Goal: Register for event/course

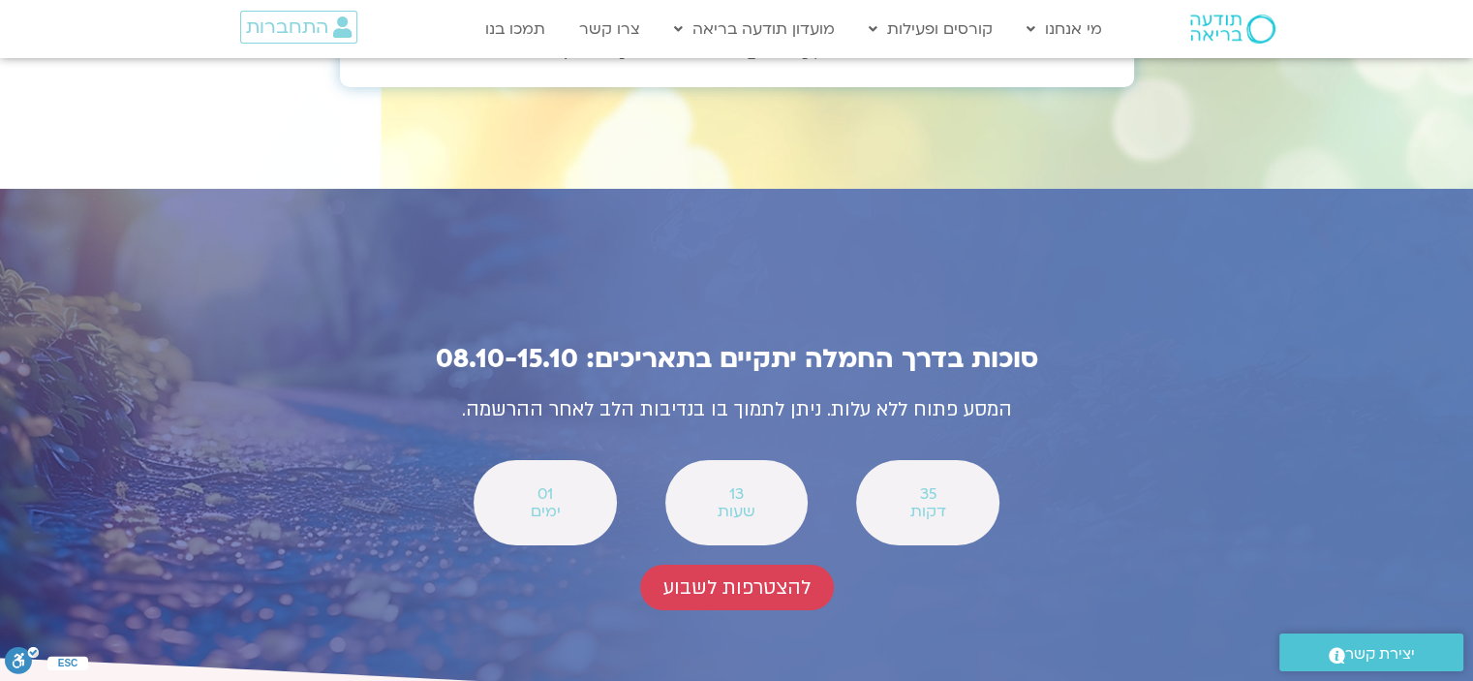
scroll to position [6780, 0]
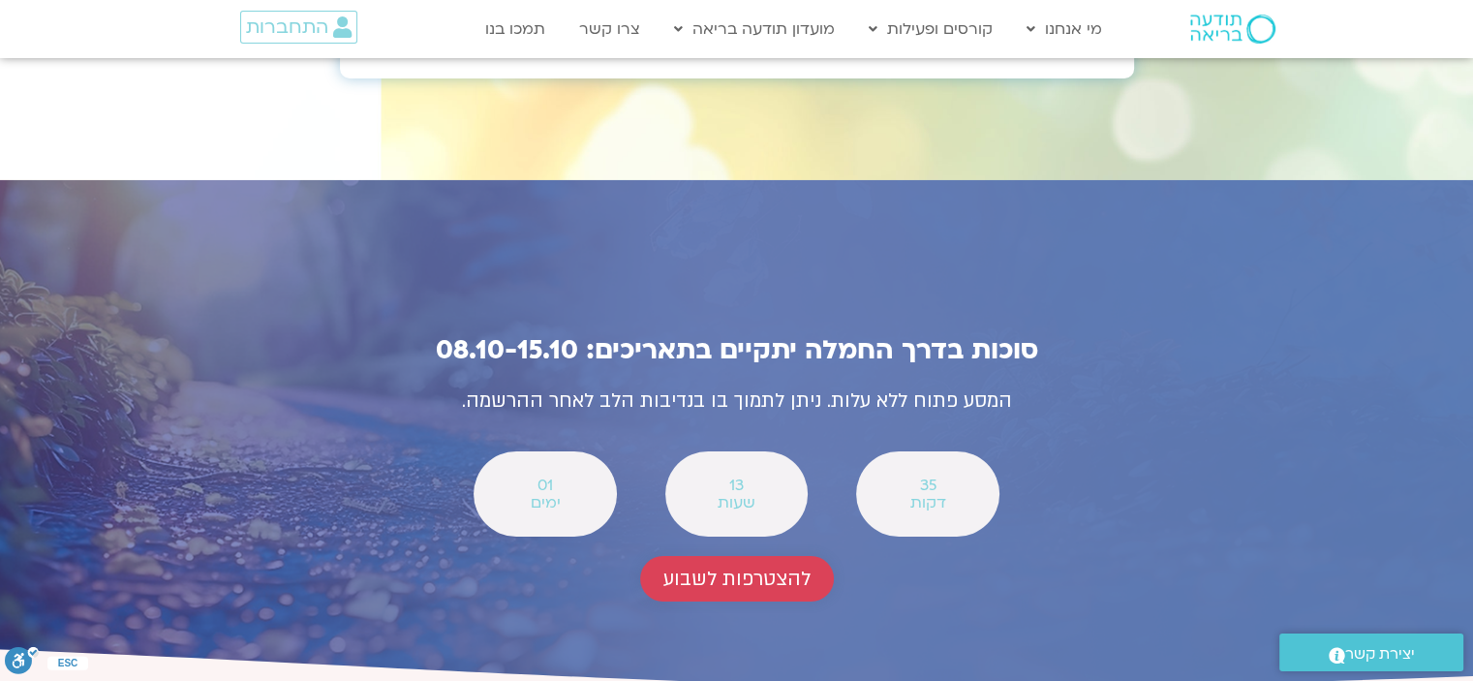
click at [734, 568] on span "להצטרפות לשבוע" at bounding box center [736, 579] width 147 height 22
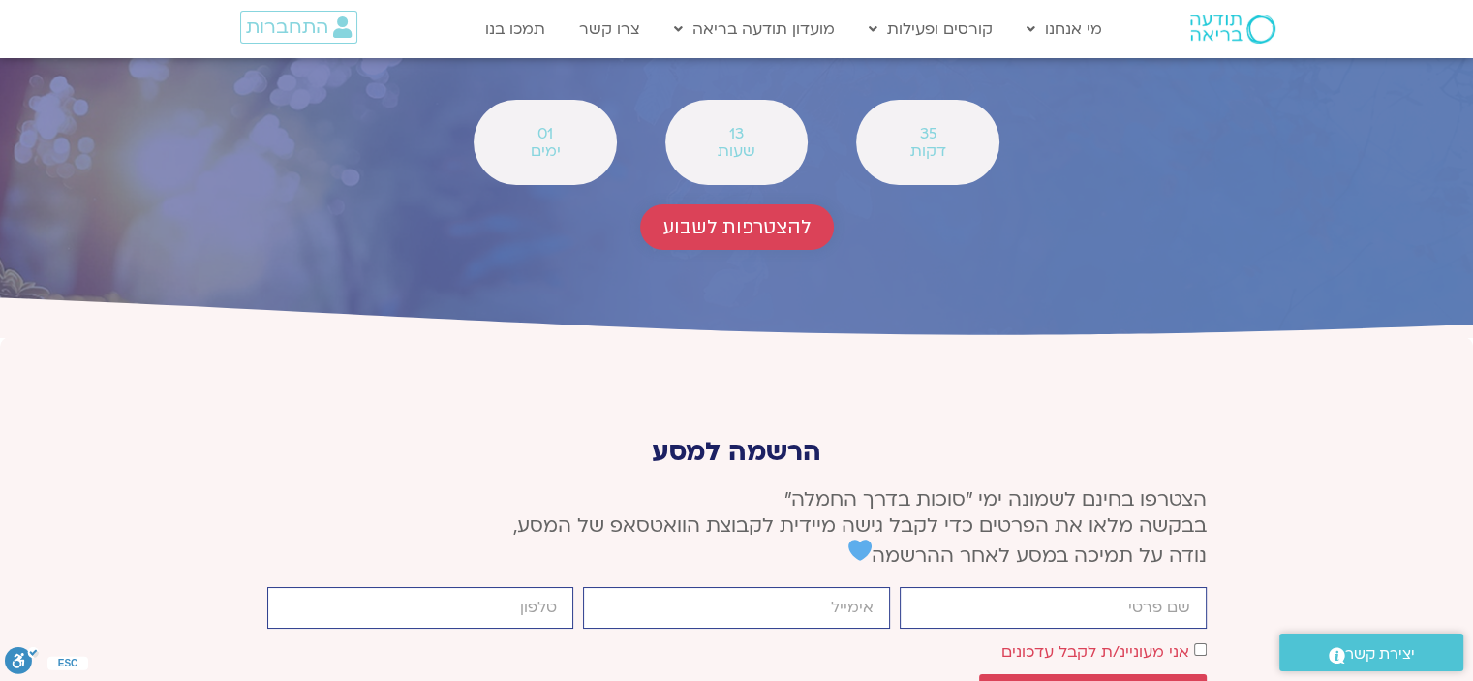
scroll to position [7133, 0]
click at [995, 586] on input "firstname" at bounding box center [1053, 607] width 307 height 42
type input "שירה"
click at [776, 586] on input "email" at bounding box center [736, 607] width 307 height 42
type input "[EMAIL_ADDRESS][DOMAIN_NAME]"
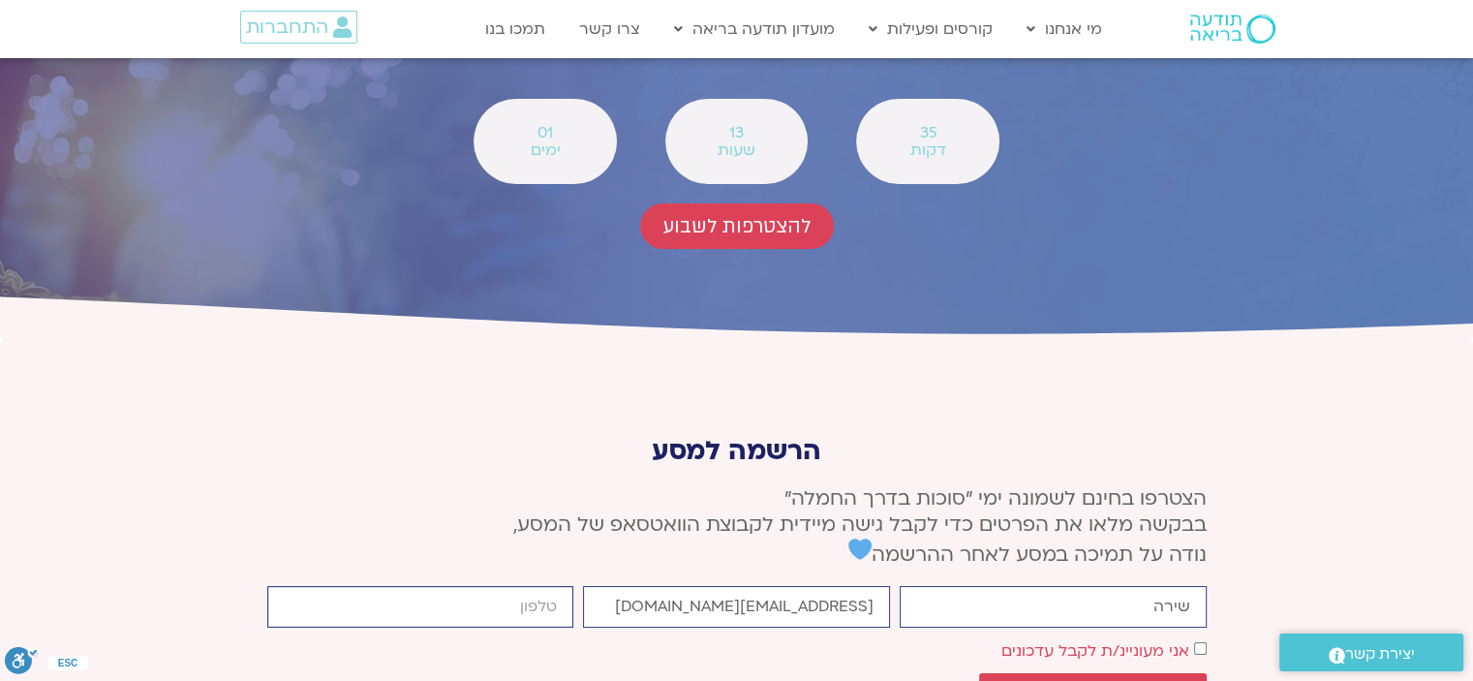
click at [471, 586] on input "cellphone" at bounding box center [420, 607] width 307 height 42
type input "0548316568"
click at [1146, 680] on span "שליחה" at bounding box center [1093, 692] width 181 height 17
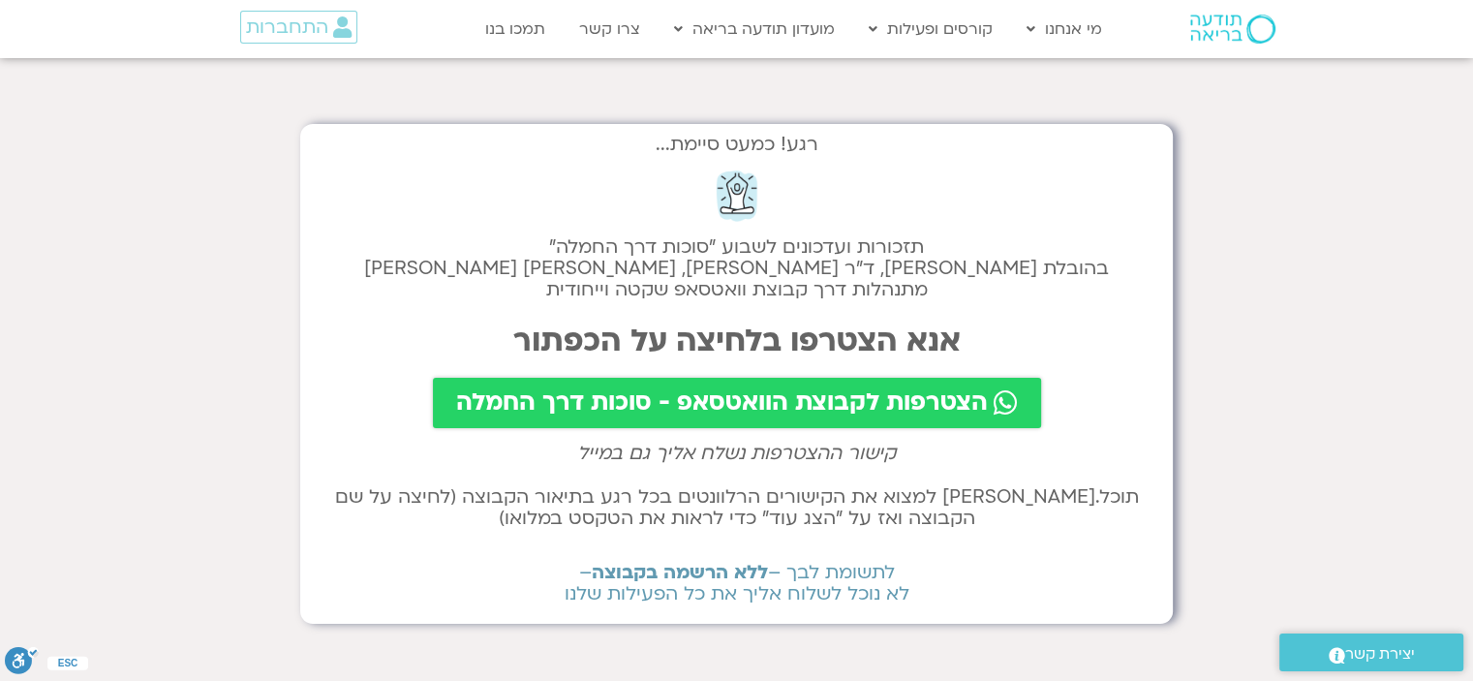
click at [809, 402] on span "הצטרפות לקבוצת הוואטסאפ - סוכות דרך החמלה" at bounding box center [722, 402] width 532 height 27
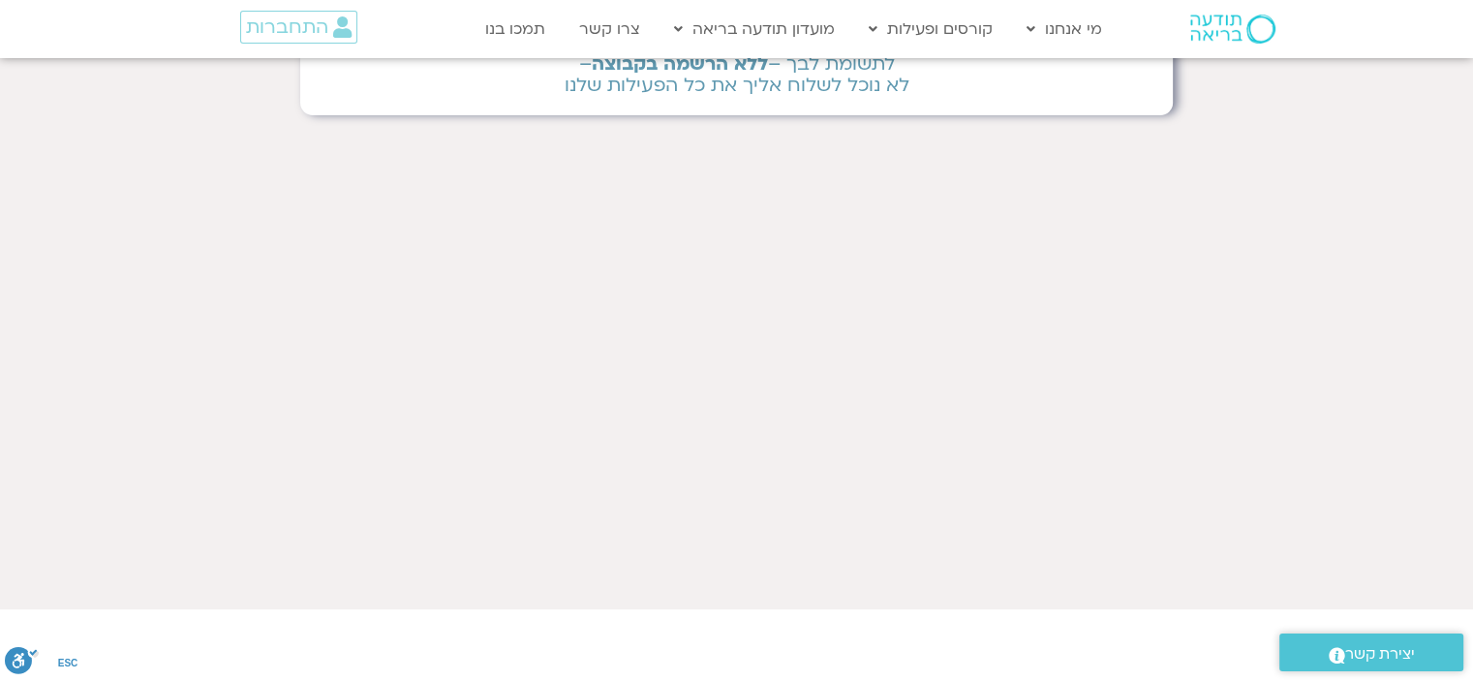
scroll to position [508, 0]
